Goal: Task Accomplishment & Management: Manage account settings

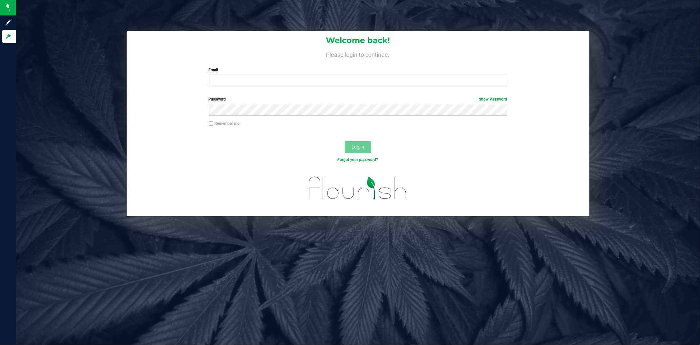
click at [287, 74] on div "Email Required Please format your email correctly." at bounding box center [358, 76] width 308 height 19
click at [297, 87] on div "Welcome back! Please login to continue. Email Required Please format your email…" at bounding box center [358, 61] width 463 height 61
click at [300, 80] on input "Email" at bounding box center [358, 80] width 299 height 12
type input "[EMAIL_ADDRESS][DOMAIN_NAME]"
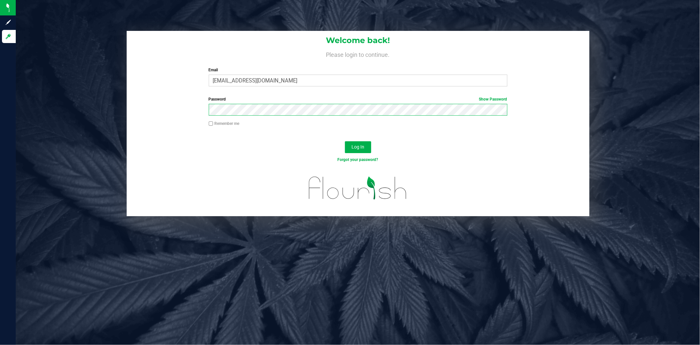
click at [345, 141] on button "Log In" at bounding box center [358, 147] width 26 height 12
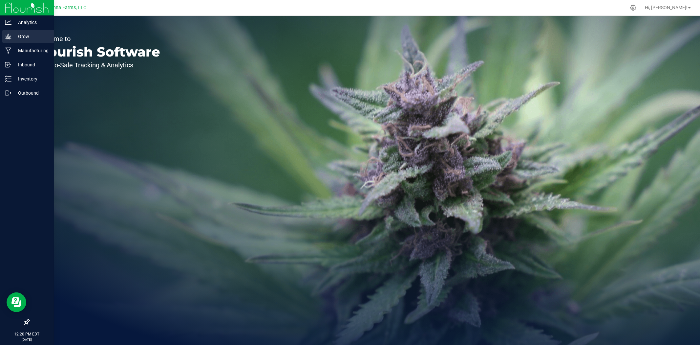
click at [13, 34] on p "Grow" at bounding box center [30, 36] width 39 height 8
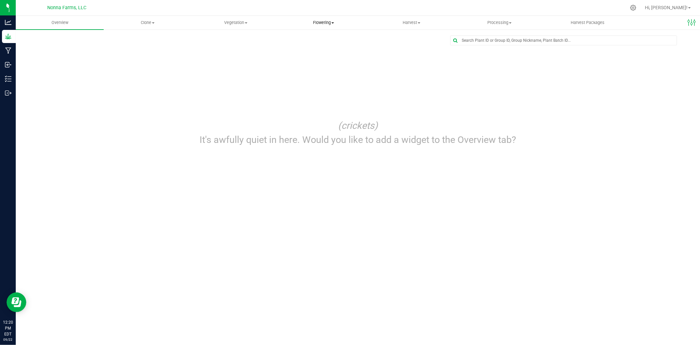
click at [324, 21] on span "Flowering" at bounding box center [323, 23] width 87 height 6
click at [319, 48] on span "Flowering groups" at bounding box center [307, 48] width 54 height 6
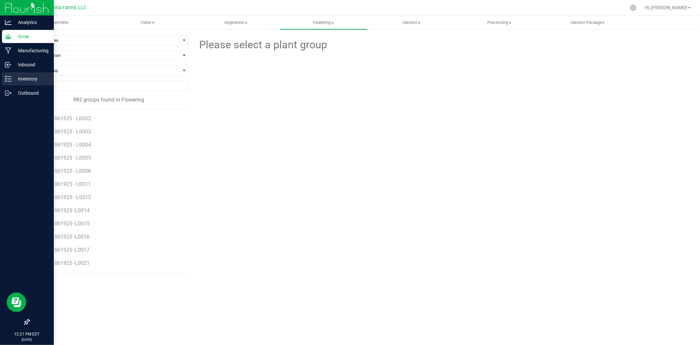
click at [18, 81] on p "Inventory" at bounding box center [30, 79] width 39 height 8
click at [19, 79] on p "Inventory" at bounding box center [30, 79] width 39 height 8
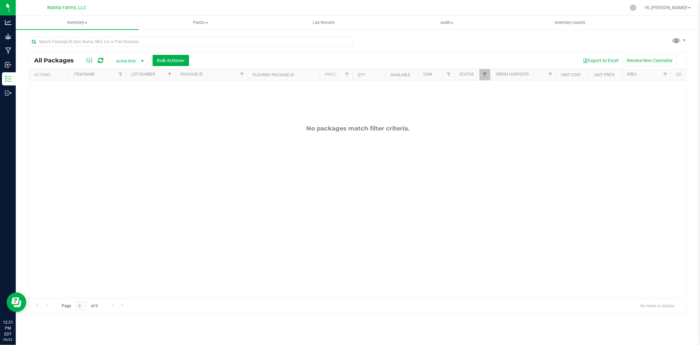
click at [54, 61] on span "All Packages" at bounding box center [57, 60] width 46 height 7
click at [136, 62] on span "Active Only" at bounding box center [129, 60] width 36 height 9
click at [205, 20] on span "Plants" at bounding box center [200, 23] width 122 height 6
click at [163, 40] on span "All plants" at bounding box center [158, 40] width 38 height 6
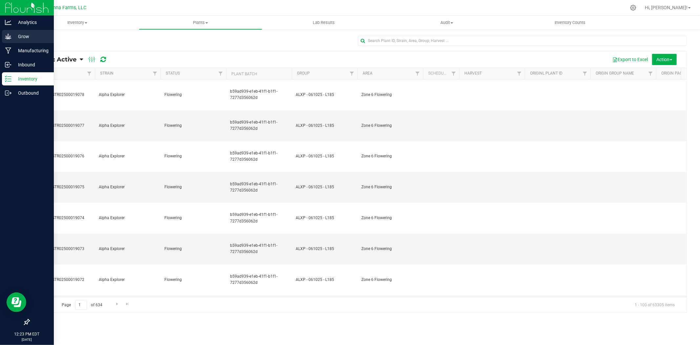
click at [20, 39] on p "Grow" at bounding box center [30, 36] width 39 height 8
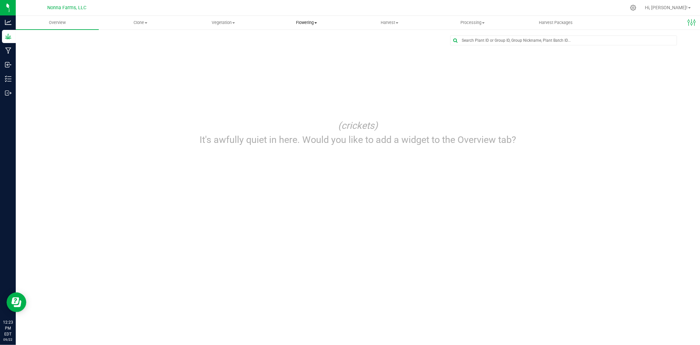
click at [310, 21] on span "Flowering" at bounding box center [306, 23] width 82 height 6
click at [297, 49] on span "Flowering groups" at bounding box center [292, 48] width 54 height 6
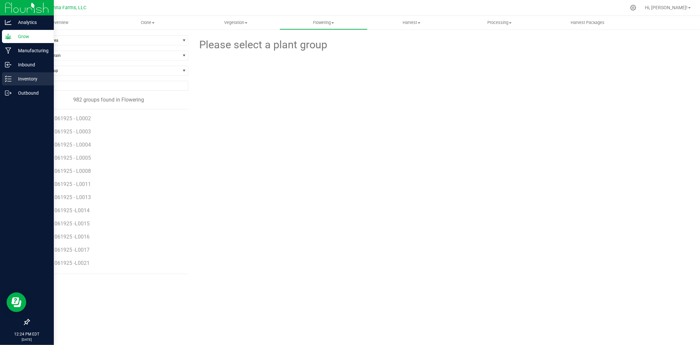
click at [14, 80] on p "Inventory" at bounding box center [30, 79] width 39 height 8
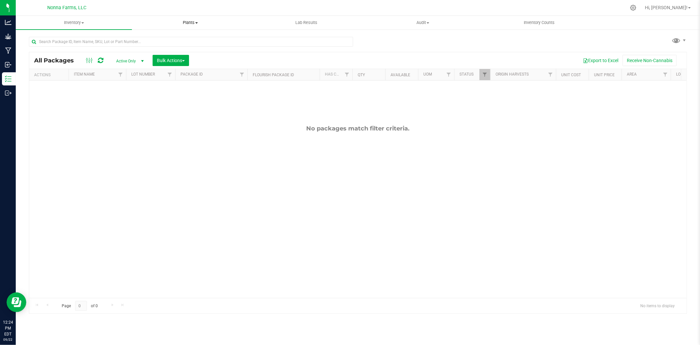
click at [190, 21] on span "Plants" at bounding box center [190, 23] width 116 height 6
click at [158, 40] on span "All plants" at bounding box center [151, 40] width 38 height 6
